Goal: Transaction & Acquisition: Purchase product/service

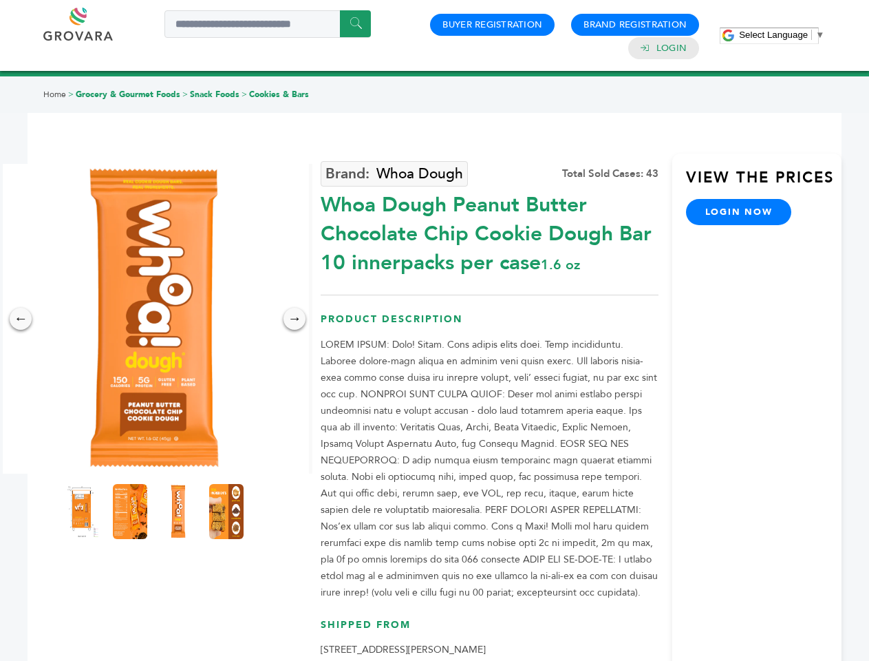
click at [782, 34] on span "Select Language" at bounding box center [773, 35] width 69 height 10
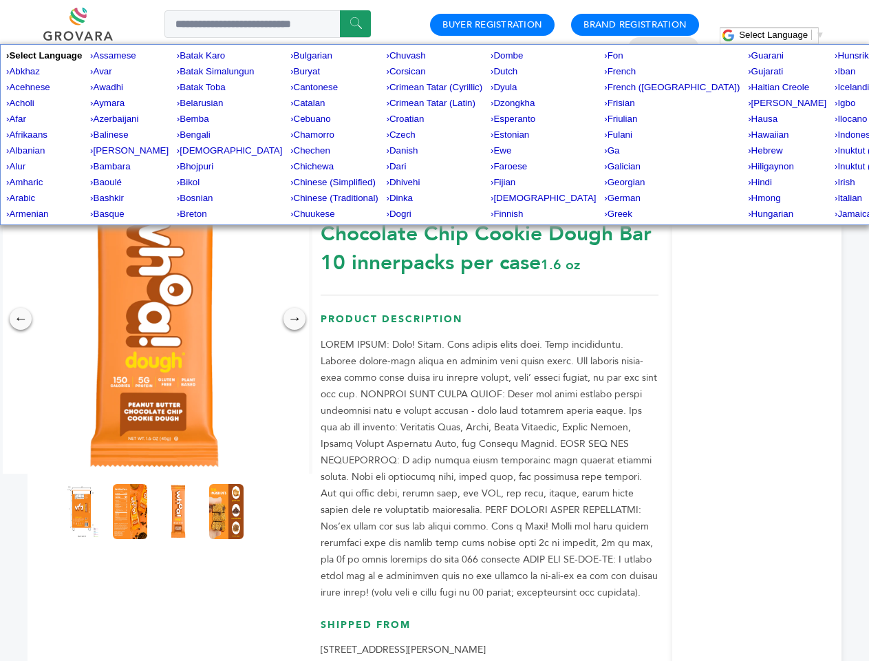
click at [154, 319] on img at bounding box center [154, 319] width 310 height 310
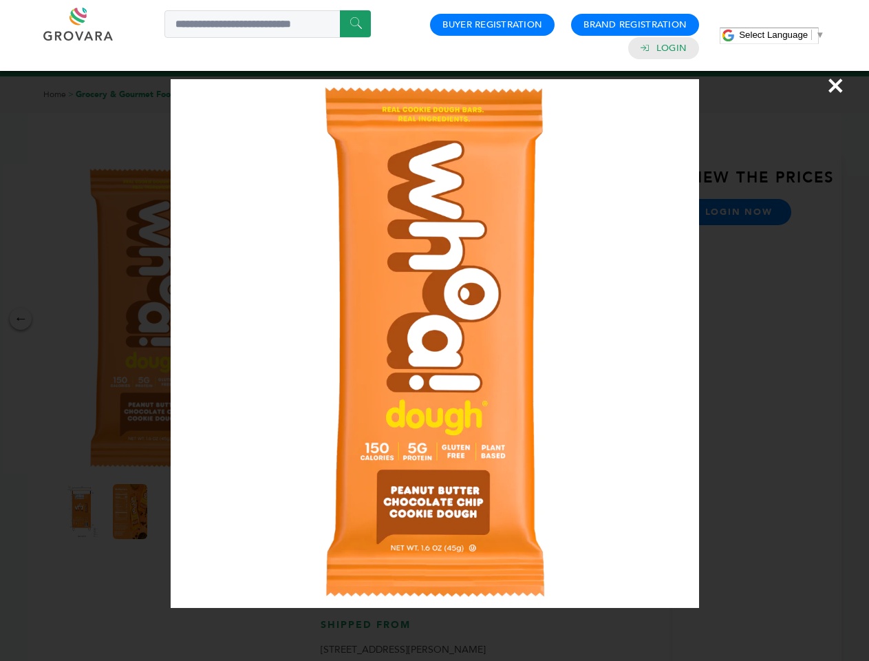
click at [21, 319] on div "×" at bounding box center [434, 330] width 869 height 661
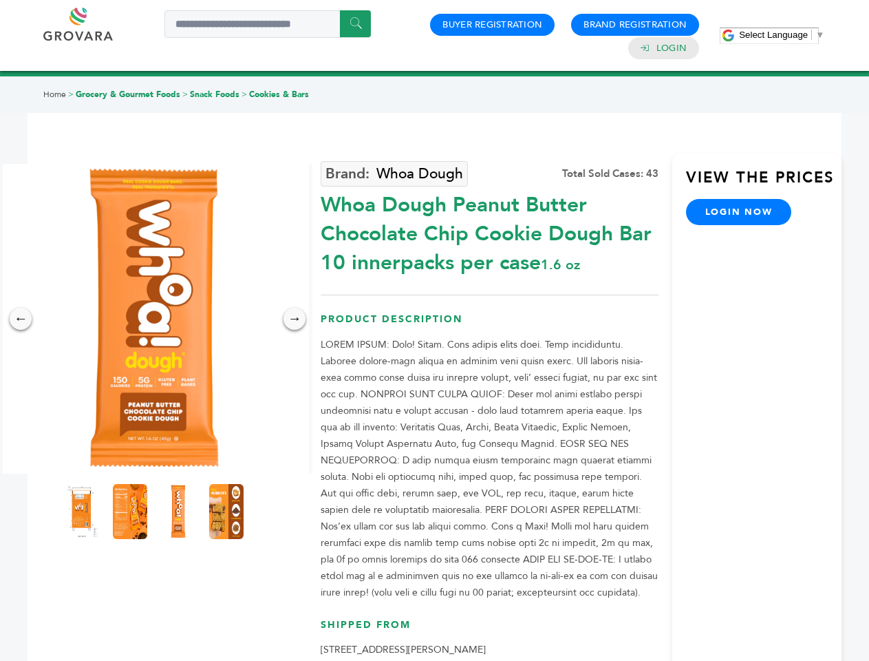
click at [295, 319] on div "→" at bounding box center [295, 319] width 22 height 22
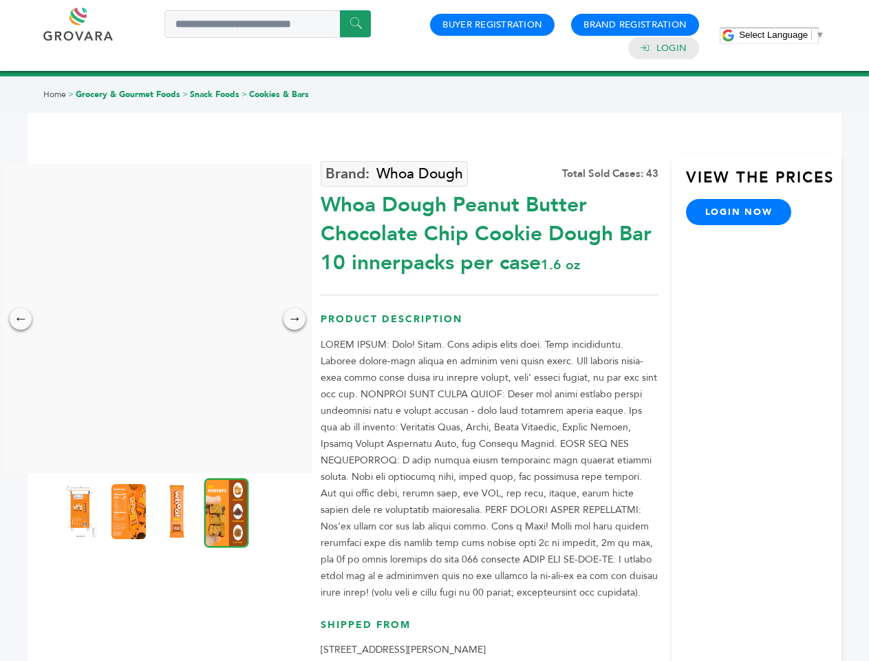
click at [82, 511] on img at bounding box center [80, 511] width 34 height 55
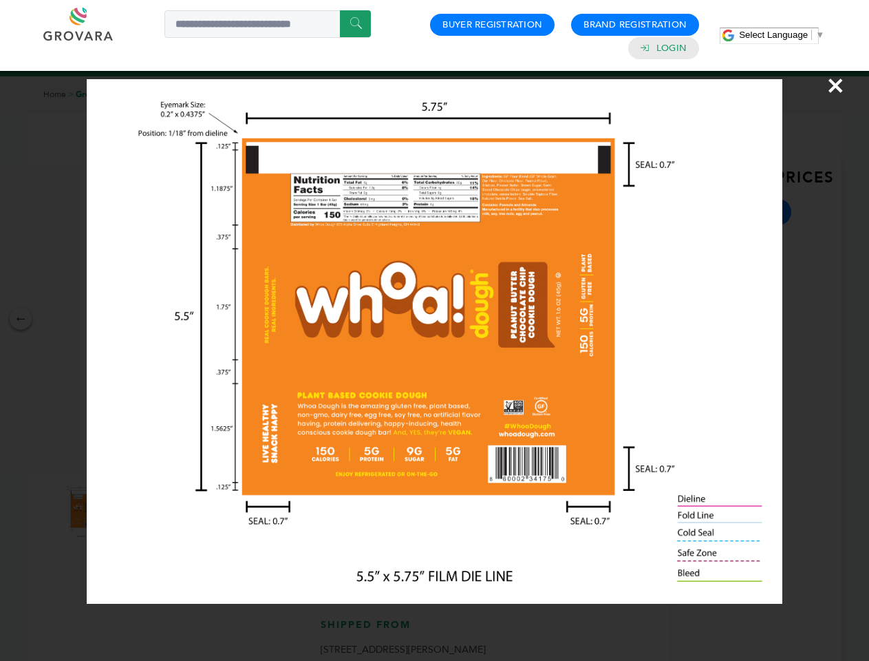
click at [130, 511] on div "×" at bounding box center [434, 330] width 869 height 661
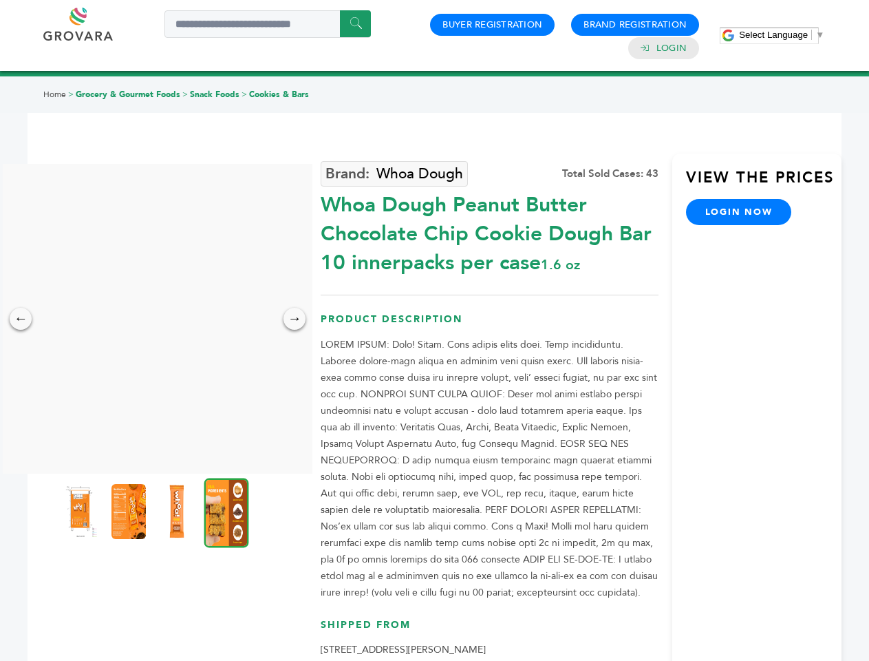
click at [178, 511] on img at bounding box center [177, 511] width 34 height 55
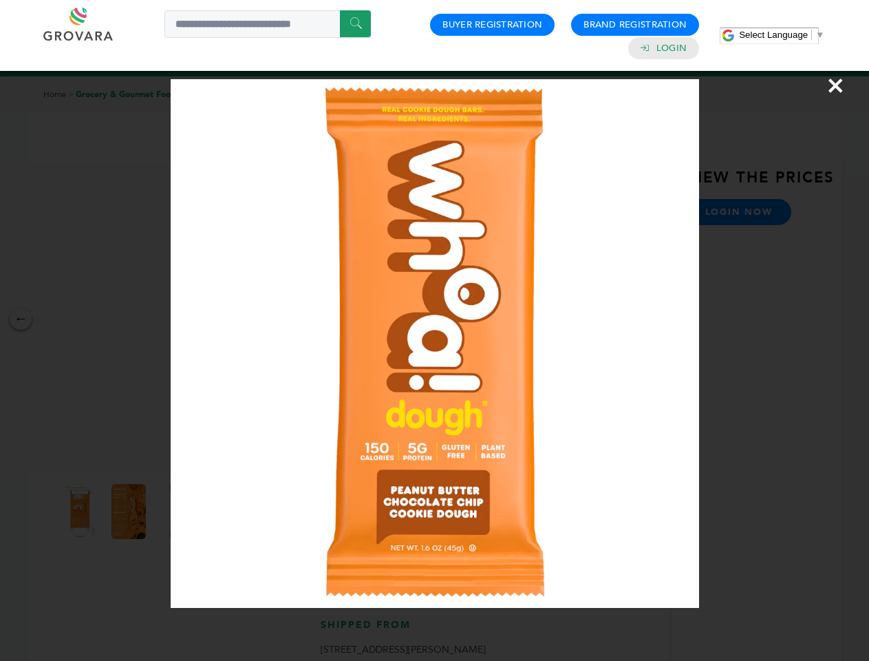
click at [226, 511] on div "×" at bounding box center [434, 330] width 869 height 661
